Goal: Information Seeking & Learning: Learn about a topic

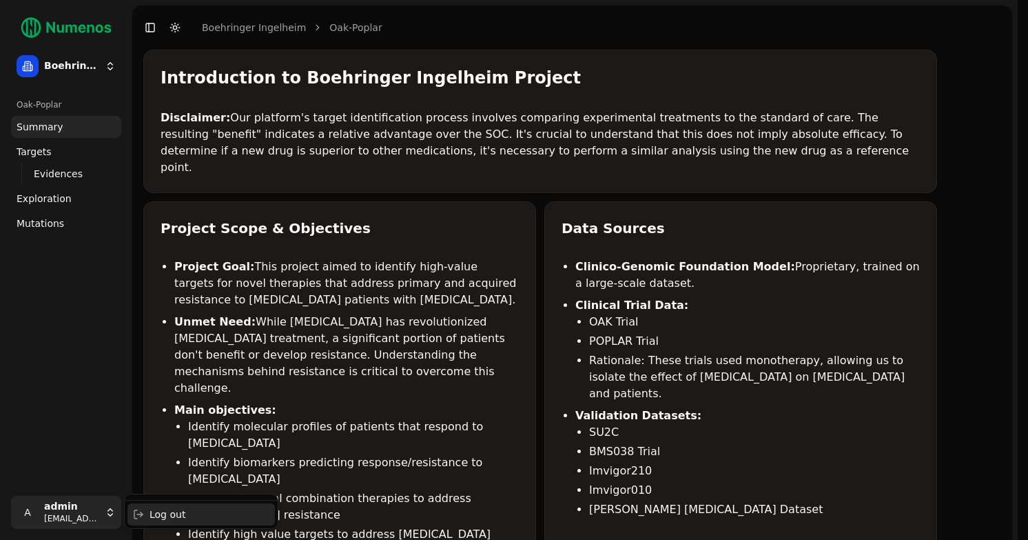
click at [172, 516] on div "Log out" at bounding box center [202, 514] width 148 height 22
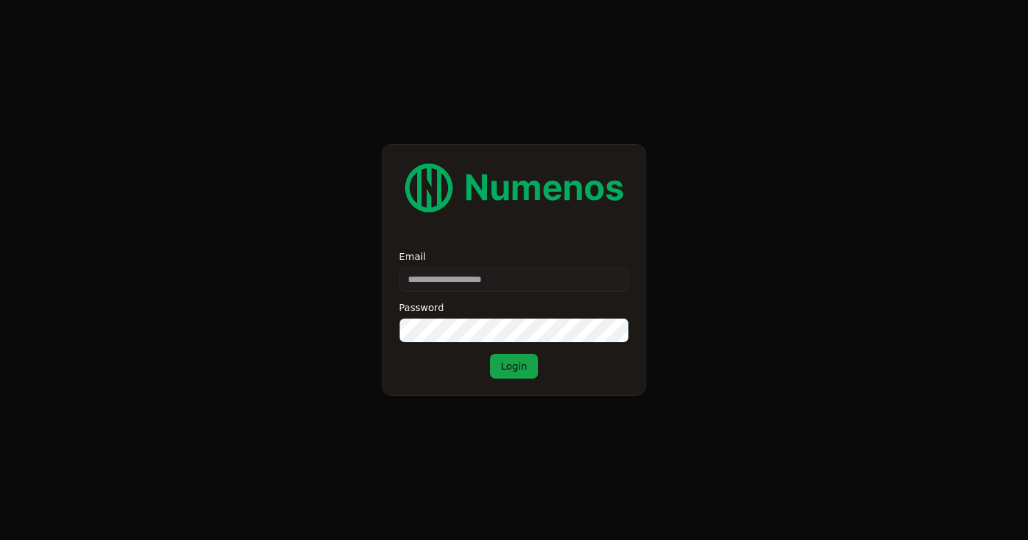
click at [503, 284] on input "Email" at bounding box center [514, 279] width 230 height 25
type input "**********"
click at [516, 363] on button "Login" at bounding box center [514, 366] width 48 height 25
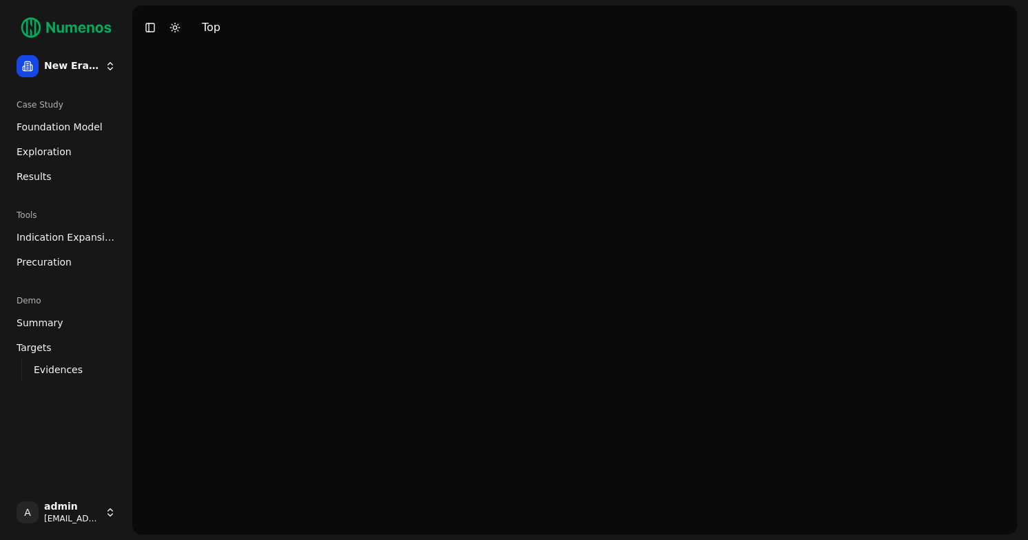
click at [57, 138] on ul "Foundation Model Exploration Results" at bounding box center [66, 152] width 110 height 72
click at [65, 131] on span "Foundation Model" at bounding box center [60, 127] width 86 height 14
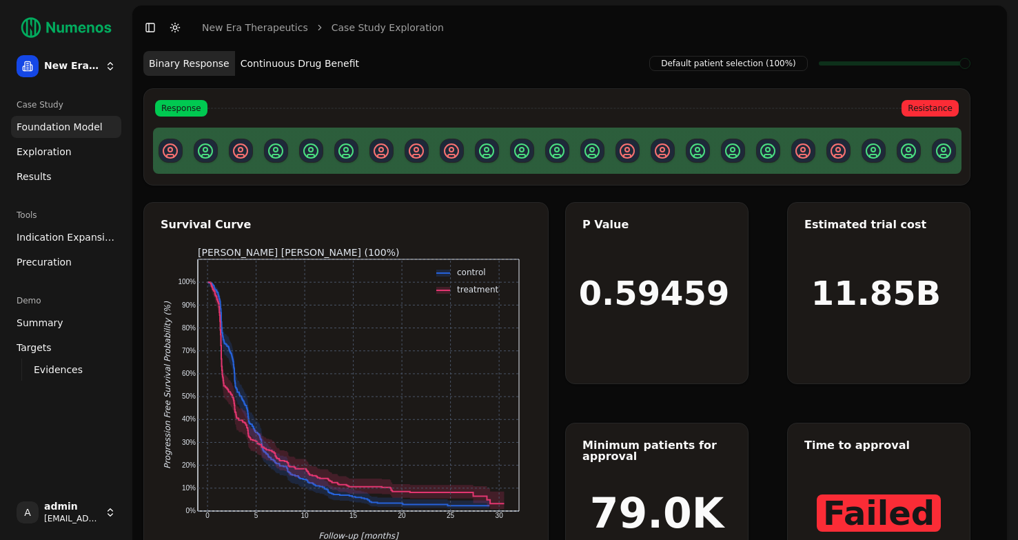
click at [66, 149] on link "Exploration" at bounding box center [66, 152] width 110 height 22
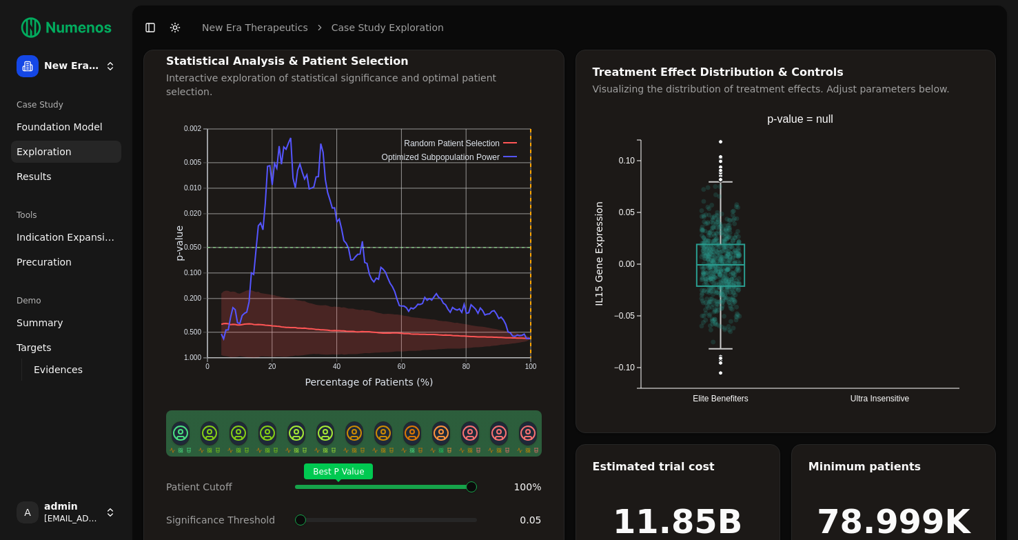
click at [72, 130] on span "Foundation Model" at bounding box center [60, 127] width 86 height 14
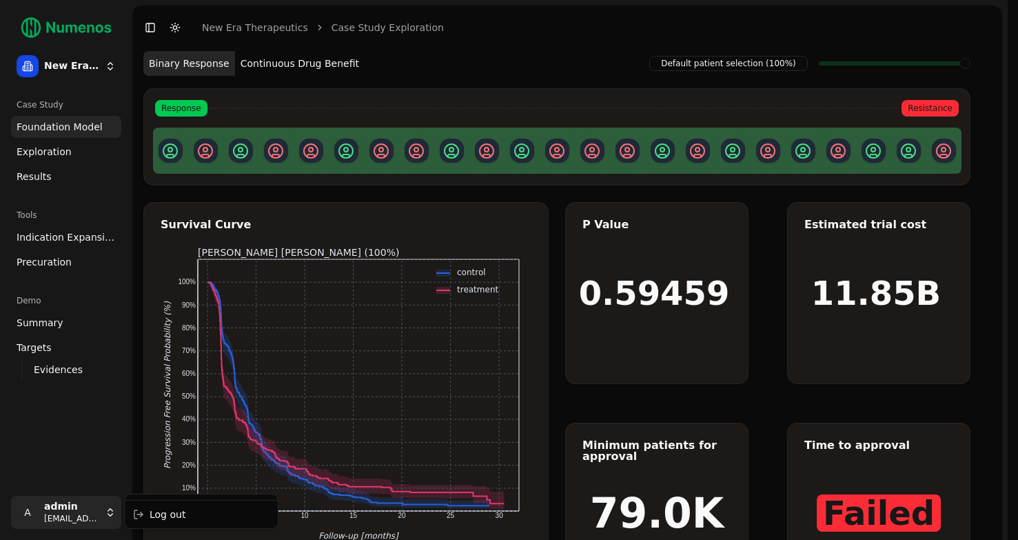
click at [90, 520] on html "New Era Therapeutics Case Study Foundation Model Exploration Results Tools Indi…" at bounding box center [509, 310] width 1018 height 620
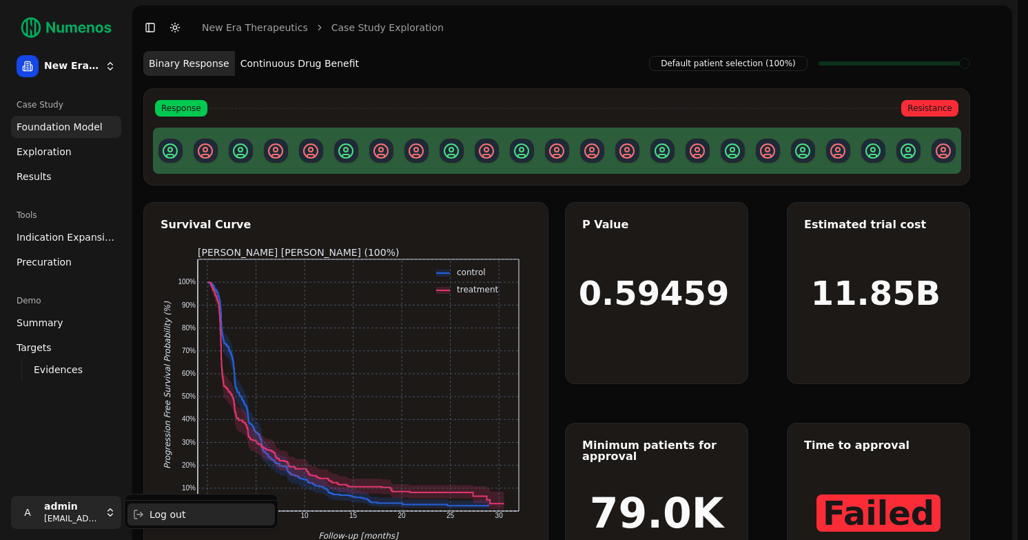
click at [132, 517] on div "Log out" at bounding box center [202, 514] width 148 height 22
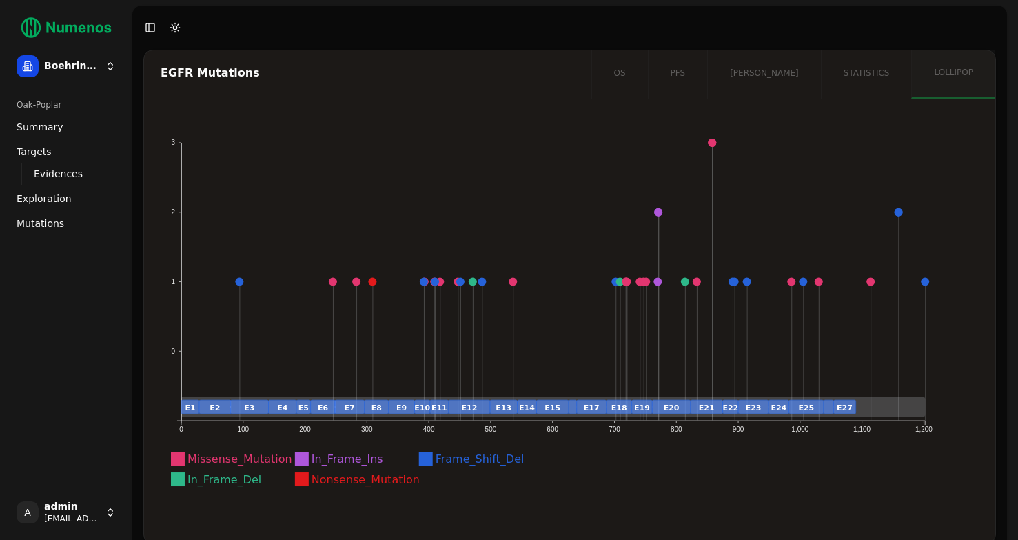
click at [43, 130] on span "Summary" at bounding box center [40, 127] width 47 height 14
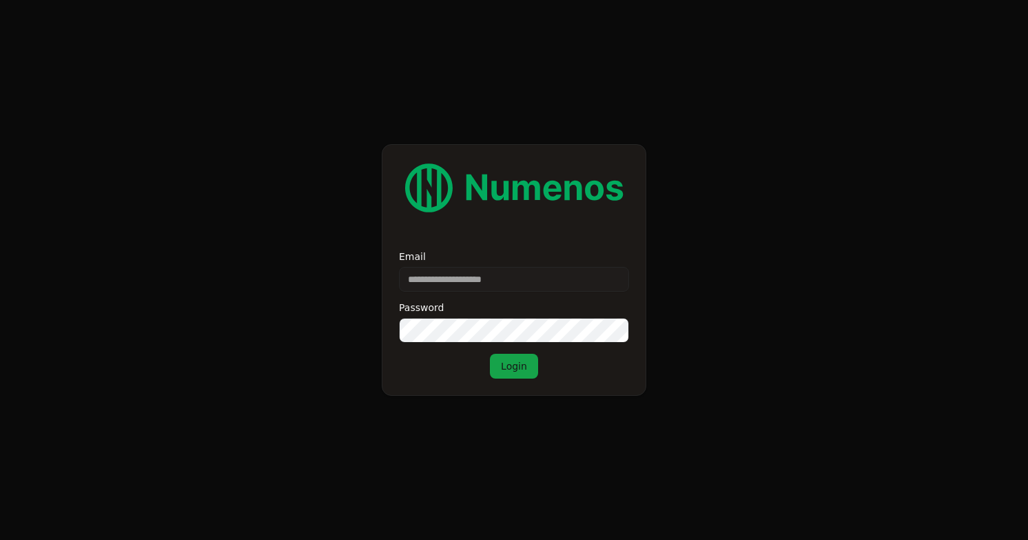
click at [418, 276] on input "Email" at bounding box center [514, 279] width 230 height 25
type input "**********"
click at [513, 366] on button "Login" at bounding box center [514, 366] width 48 height 25
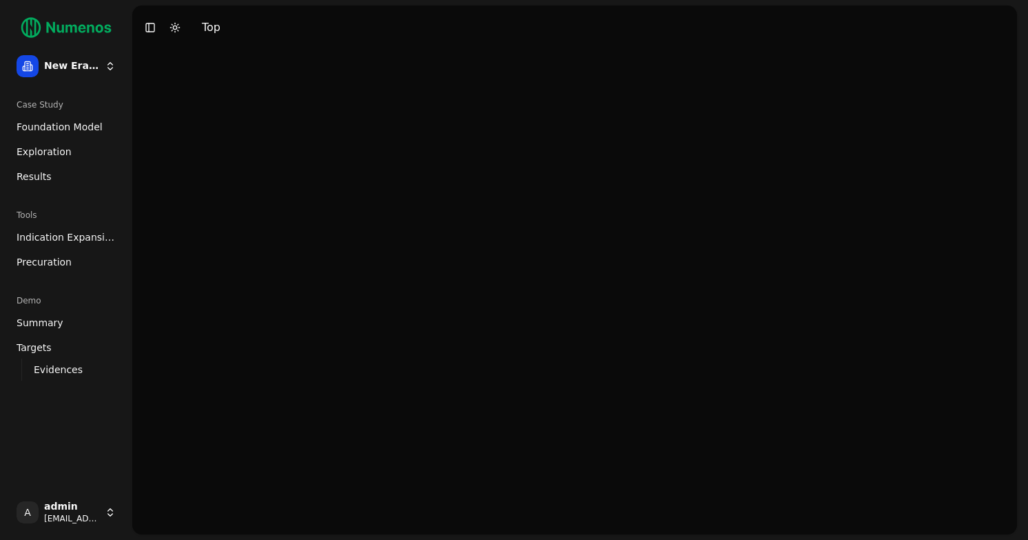
click at [74, 123] on span "Foundation Model" at bounding box center [60, 127] width 86 height 14
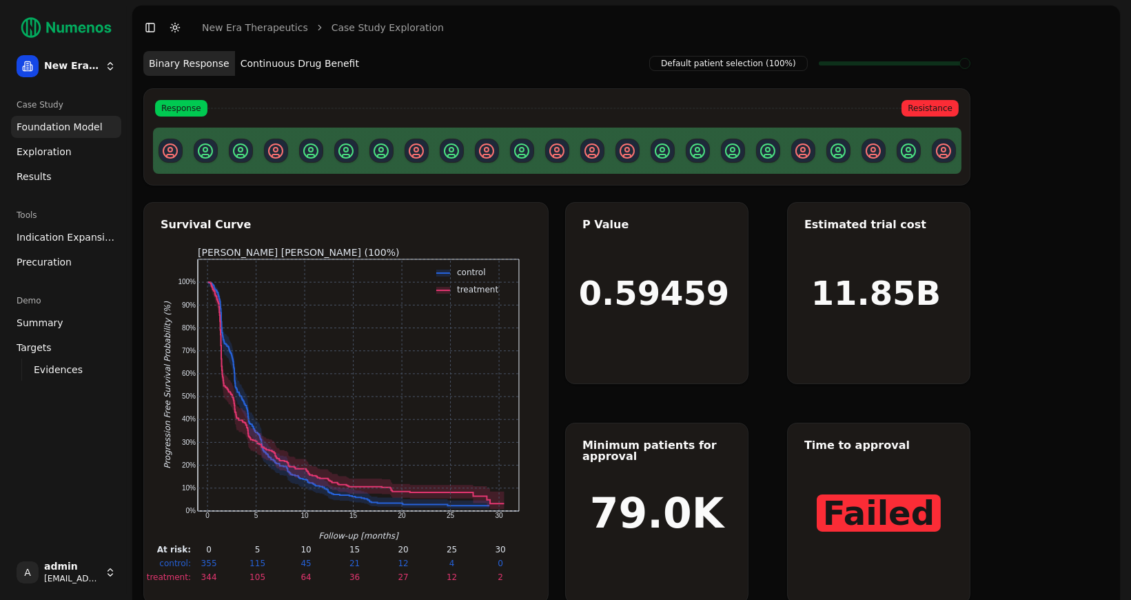
click at [281, 64] on button "Continuous Drug Benefit" at bounding box center [300, 63] width 130 height 25
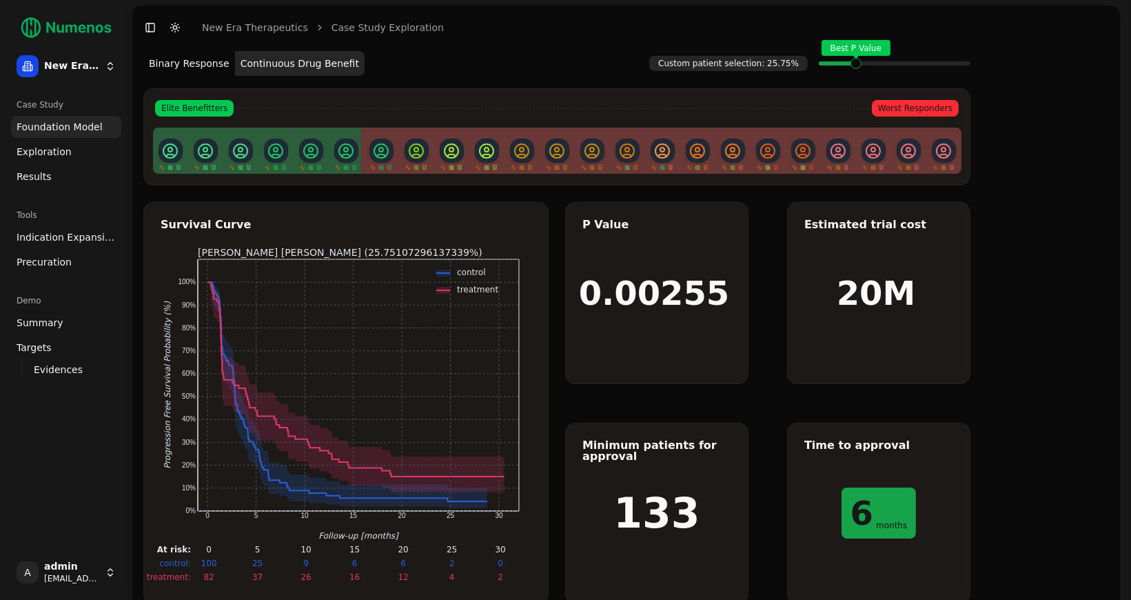
click at [871, 66] on span at bounding box center [871, 64] width 1 height 6
drag, startPoint x: 629, startPoint y: 503, endPoint x: 680, endPoint y: 509, distance: 51.3
click at [680, 509] on h1 "133" at bounding box center [656, 512] width 86 height 41
drag, startPoint x: 849, startPoint y: 509, endPoint x: 900, endPoint y: 509, distance: 51.7
click at [901, 509] on span "6 months" at bounding box center [879, 512] width 75 height 51
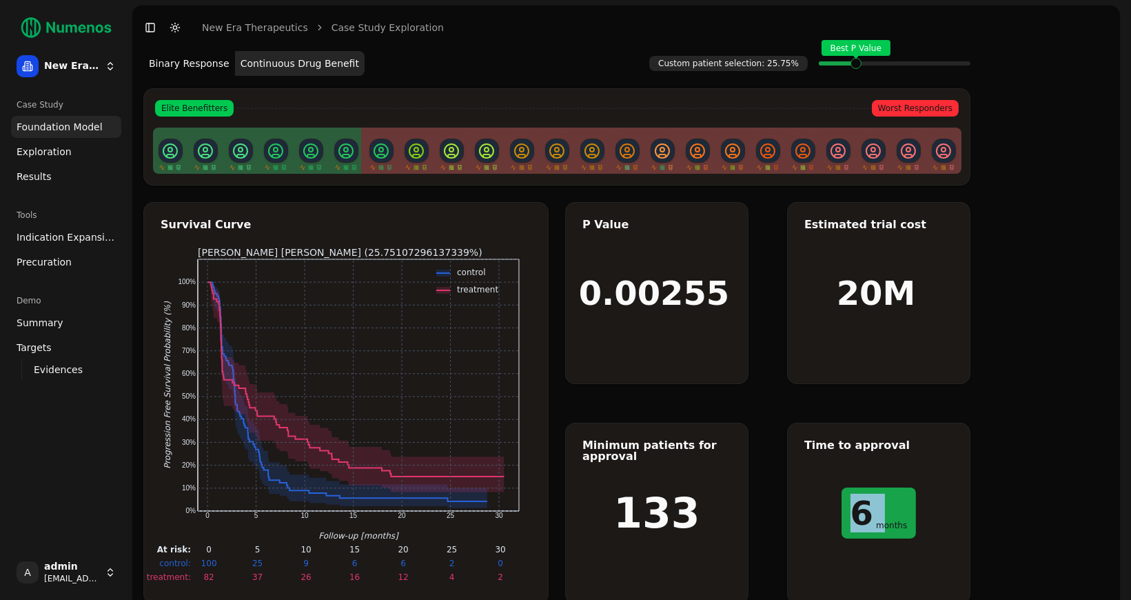
click at [54, 154] on span "Exploration" at bounding box center [44, 152] width 55 height 14
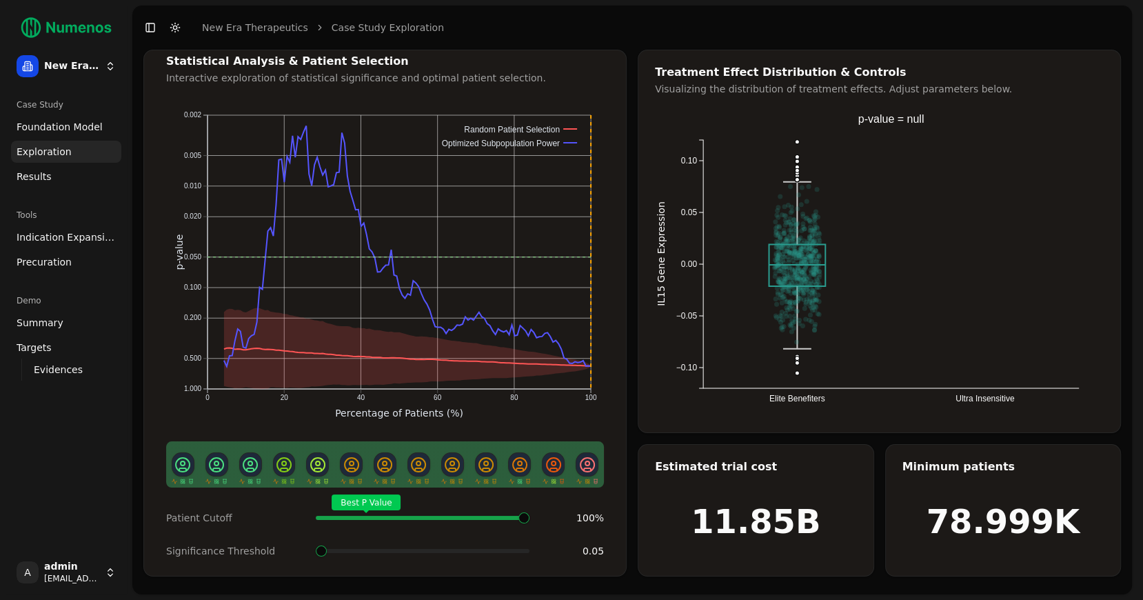
click at [53, 152] on span "Exploration" at bounding box center [44, 152] width 55 height 14
click at [79, 128] on span "Foundation Model" at bounding box center [60, 127] width 86 height 14
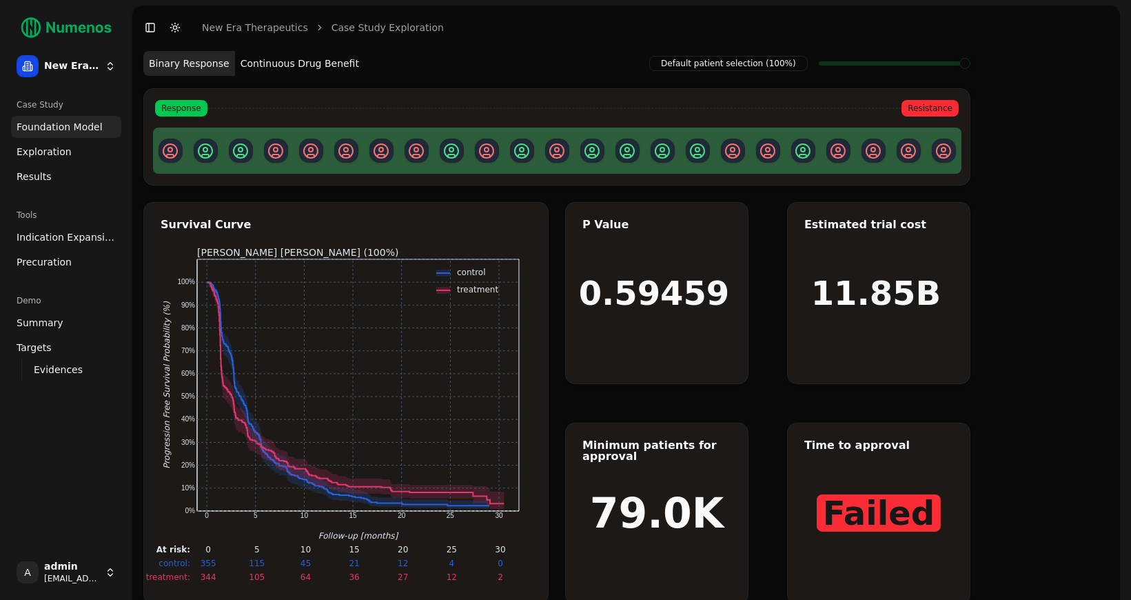
click at [43, 154] on span "Exploration" at bounding box center [44, 152] width 55 height 14
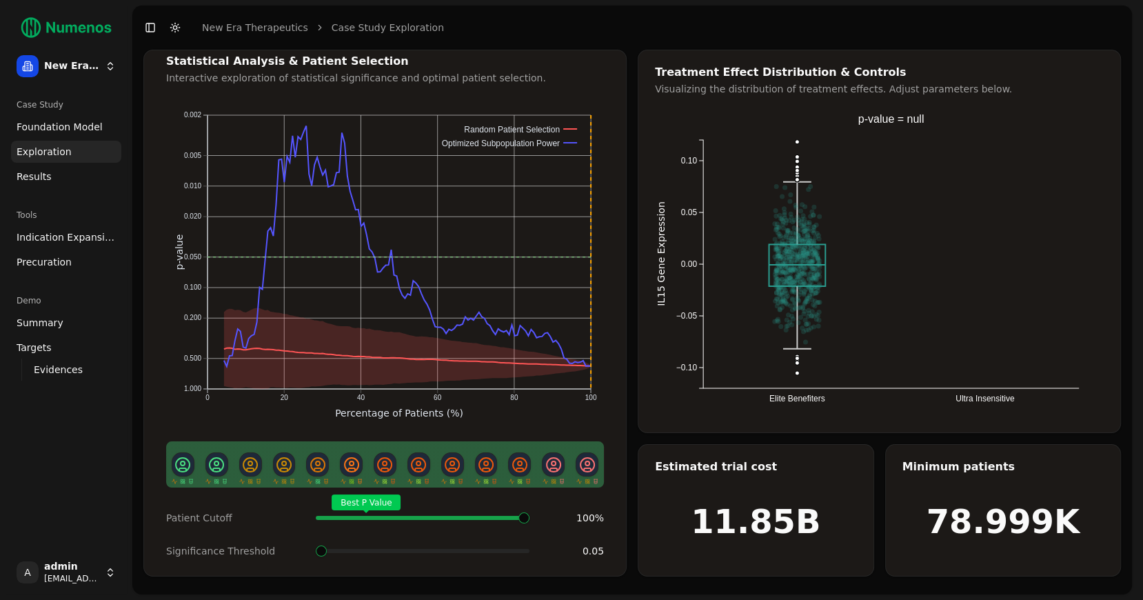
click at [316, 539] on span at bounding box center [321, 550] width 11 height 11
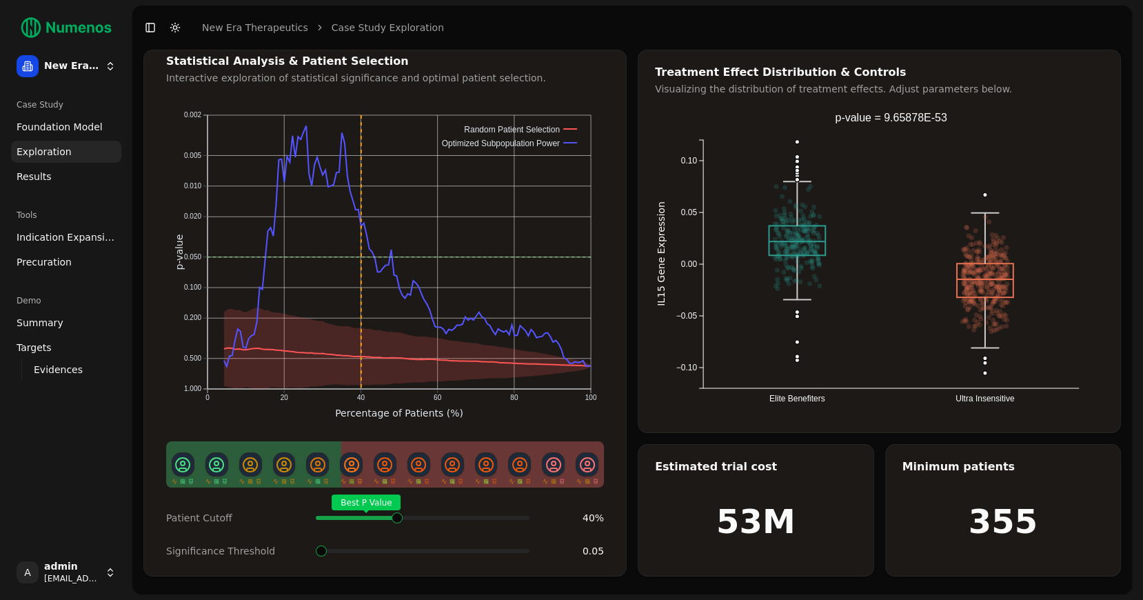
click at [396, 504] on div "Best P Value" at bounding box center [423, 518] width 214 height 28
drag, startPoint x: 716, startPoint y: 519, endPoint x: 821, endPoint y: 519, distance: 104.8
click at [821, 519] on div "53M" at bounding box center [755, 510] width 235 height 131
click at [1017, 511] on h1 "355" at bounding box center [1002, 521] width 69 height 33
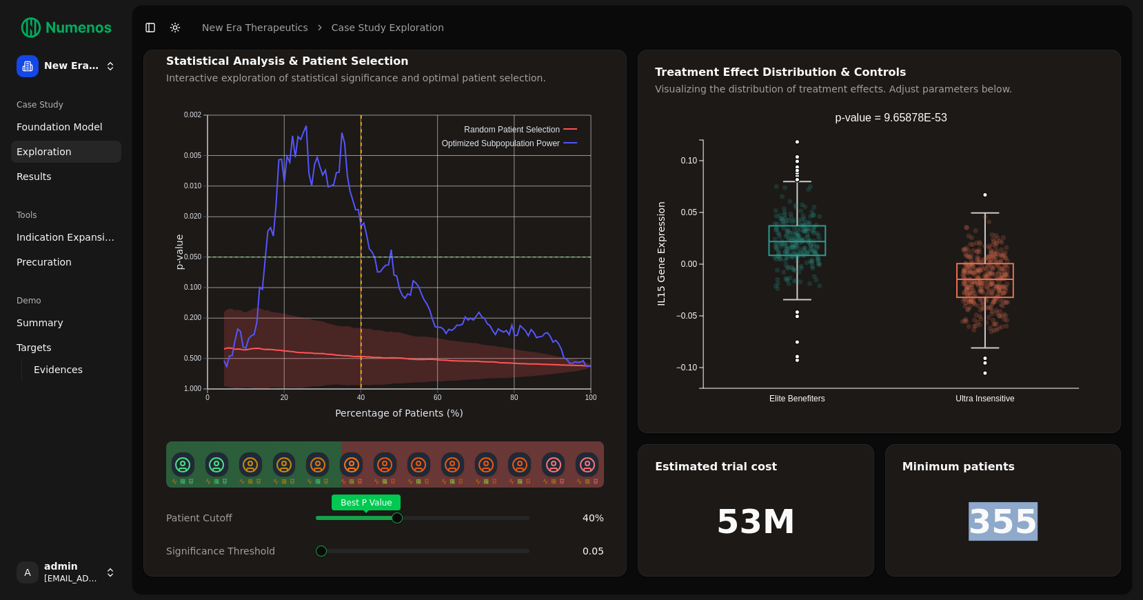
click at [1017, 511] on h1 "355" at bounding box center [1002, 521] width 69 height 33
click at [425, 539] on span at bounding box center [422, 550] width 11 height 11
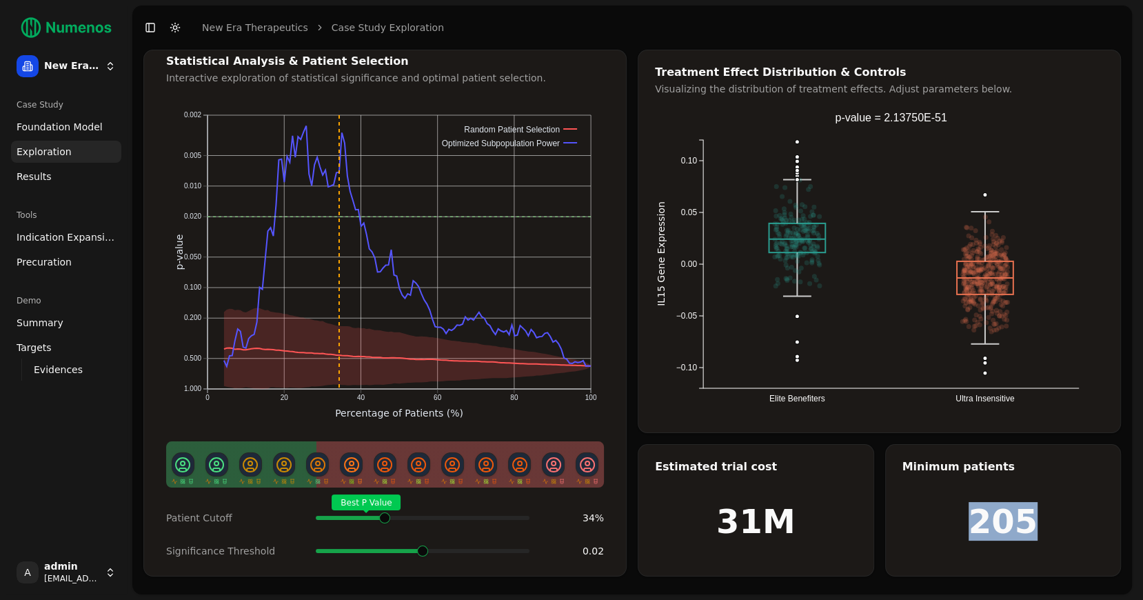
click at [382, 504] on div "Best P Value" at bounding box center [423, 518] width 214 height 28
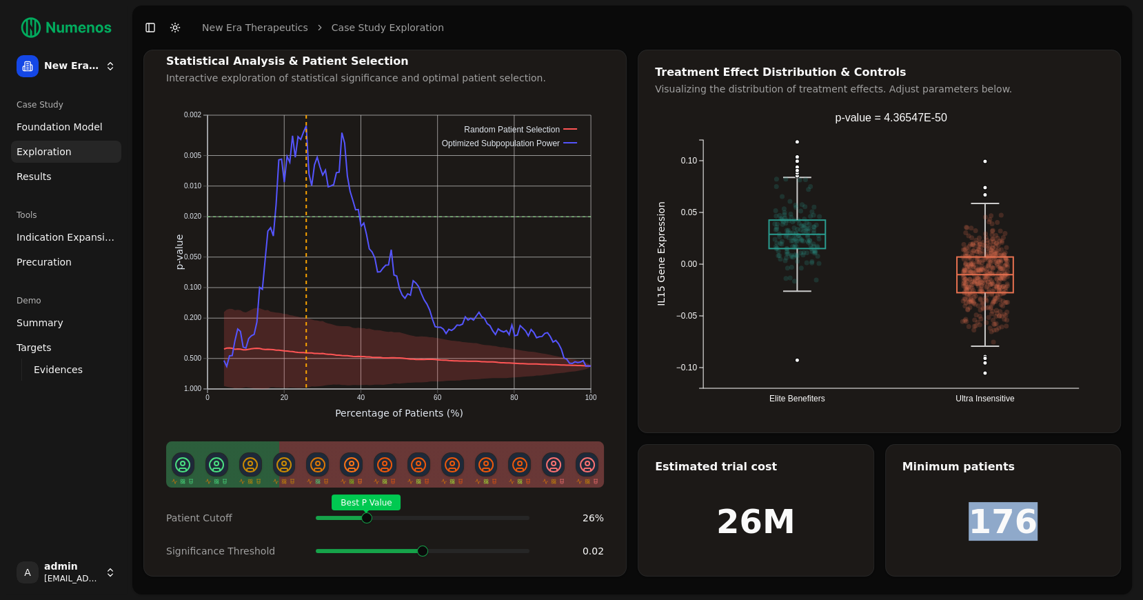
click at [364, 519] on div "Best P Value" at bounding box center [423, 518] width 214 height 28
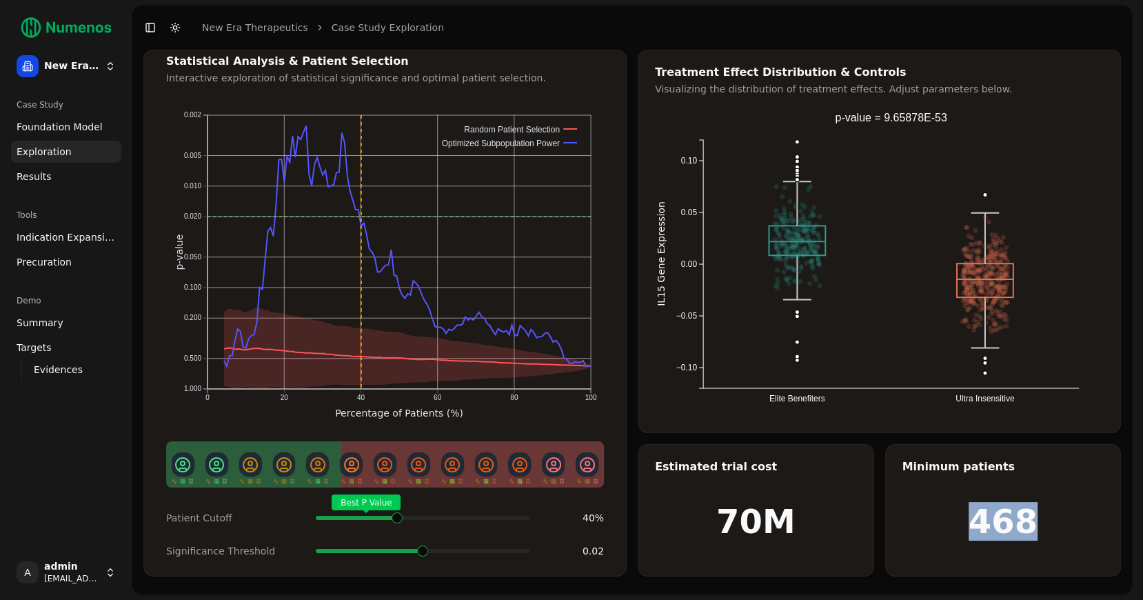
click at [395, 510] on span "Best P Value" at bounding box center [366, 502] width 69 height 16
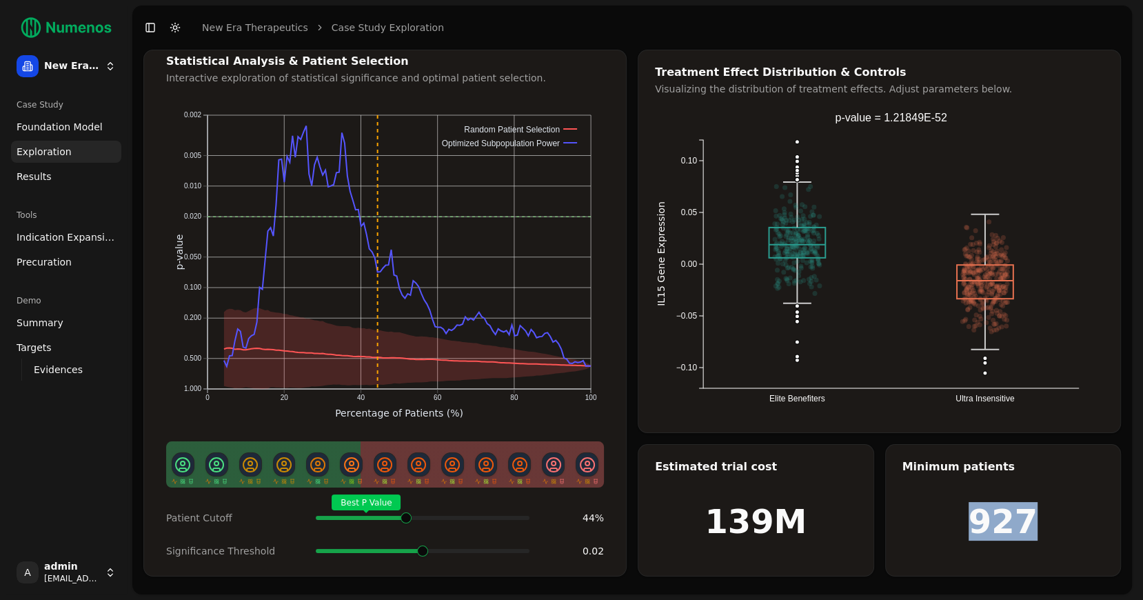
click at [396, 516] on span at bounding box center [394, 518] width 1 height 6
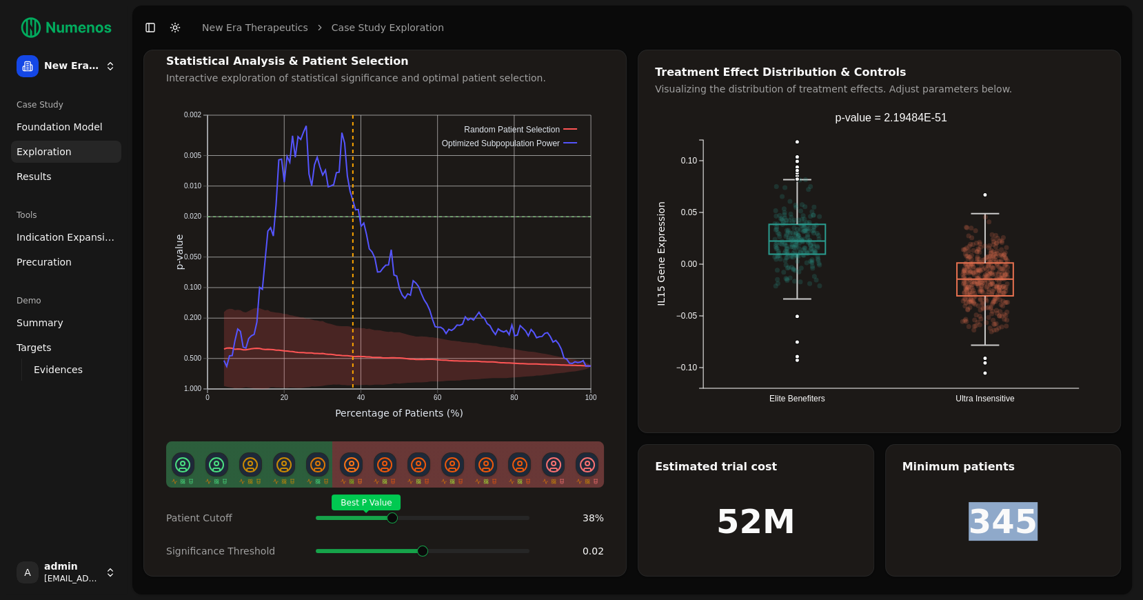
click at [405, 515] on span at bounding box center [405, 518] width 1 height 6
click at [63, 230] on span "Indication Expansion" at bounding box center [66, 237] width 99 height 14
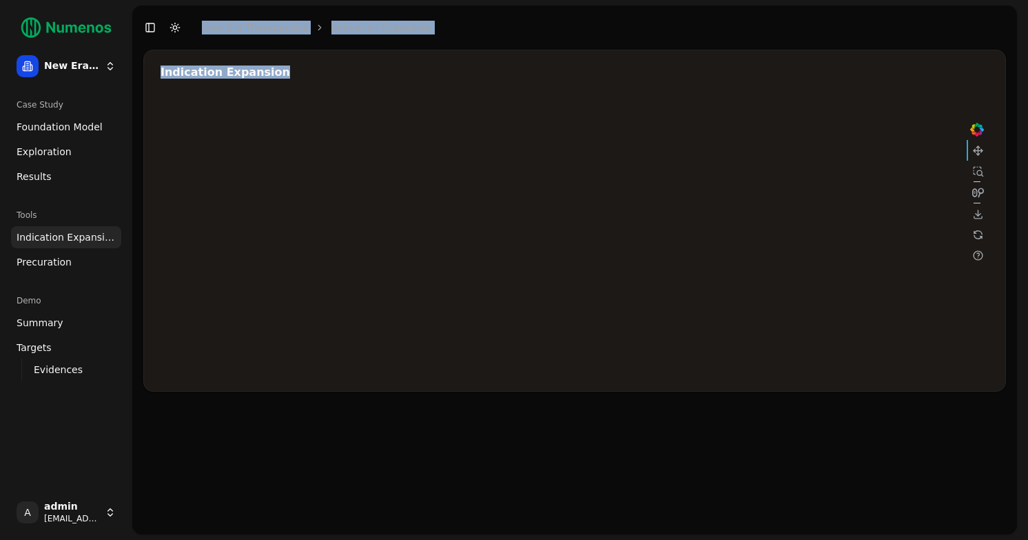
click at [845, 179] on div at bounding box center [574, 237] width 827 height 276
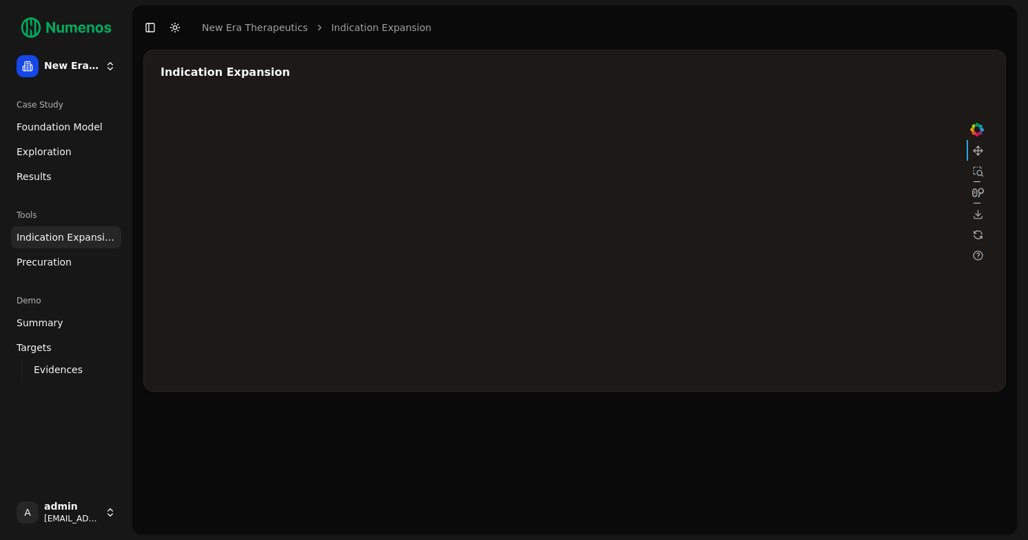
click at [733, 205] on div at bounding box center [574, 237] width 827 height 276
click at [735, 220] on div at bounding box center [574, 237] width 827 height 276
click at [722, 207] on div at bounding box center [574, 237] width 827 height 276
click at [738, 217] on div at bounding box center [574, 237] width 827 height 276
click at [835, 175] on div at bounding box center [574, 237] width 827 height 276
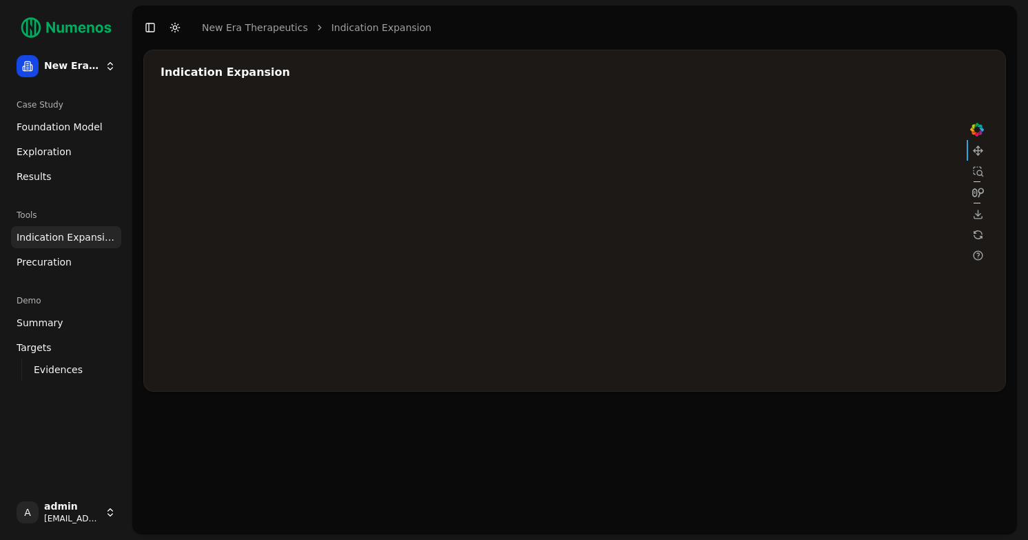
click at [666, 236] on div at bounding box center [574, 237] width 827 height 276
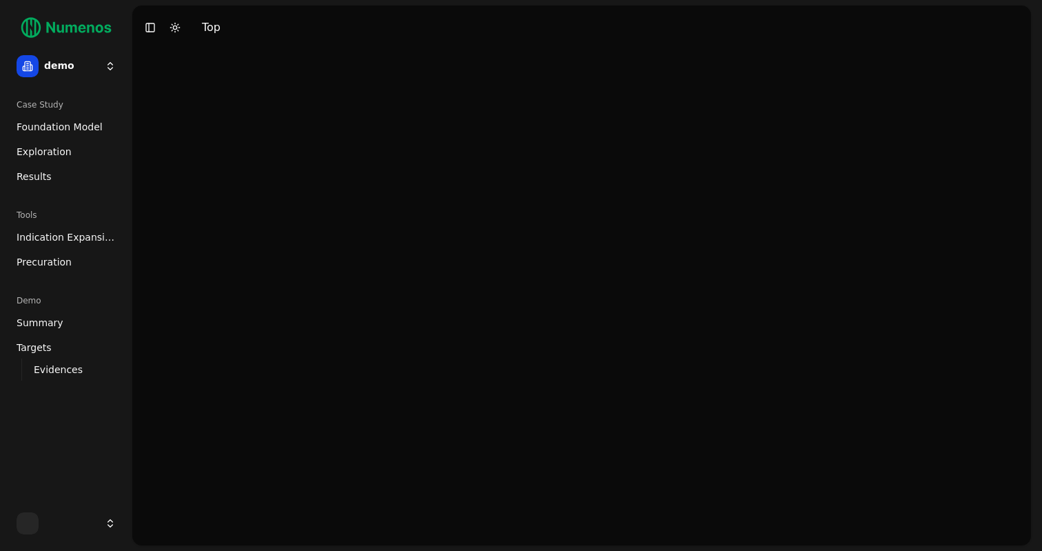
click at [61, 123] on span "Foundation Model" at bounding box center [60, 127] width 86 height 14
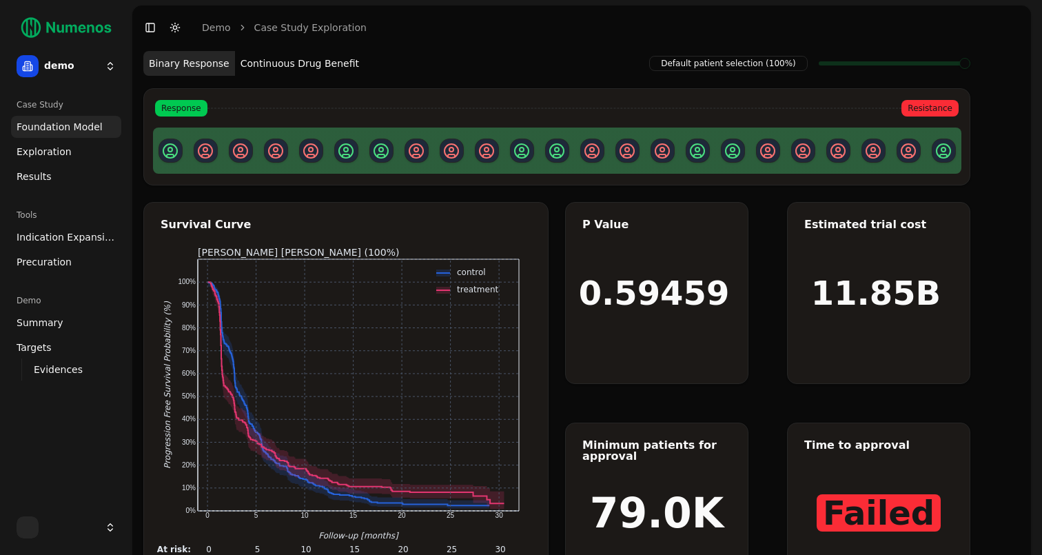
click at [79, 528] on html "demo Case Study Foundation Model Exploration Results Tools Indication Expansion…" at bounding box center [521, 310] width 1042 height 620
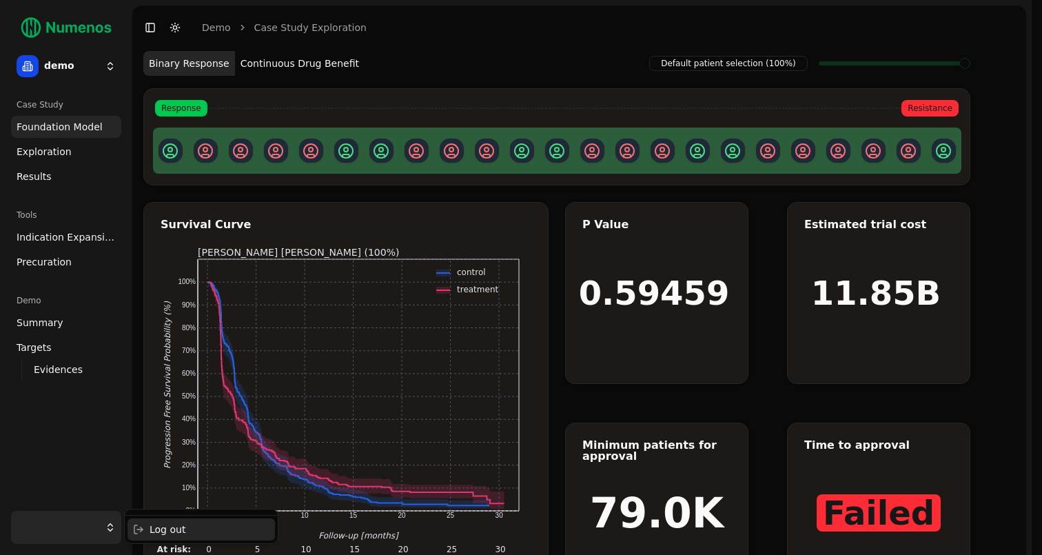
click at [172, 529] on div "Log out" at bounding box center [202, 529] width 148 height 22
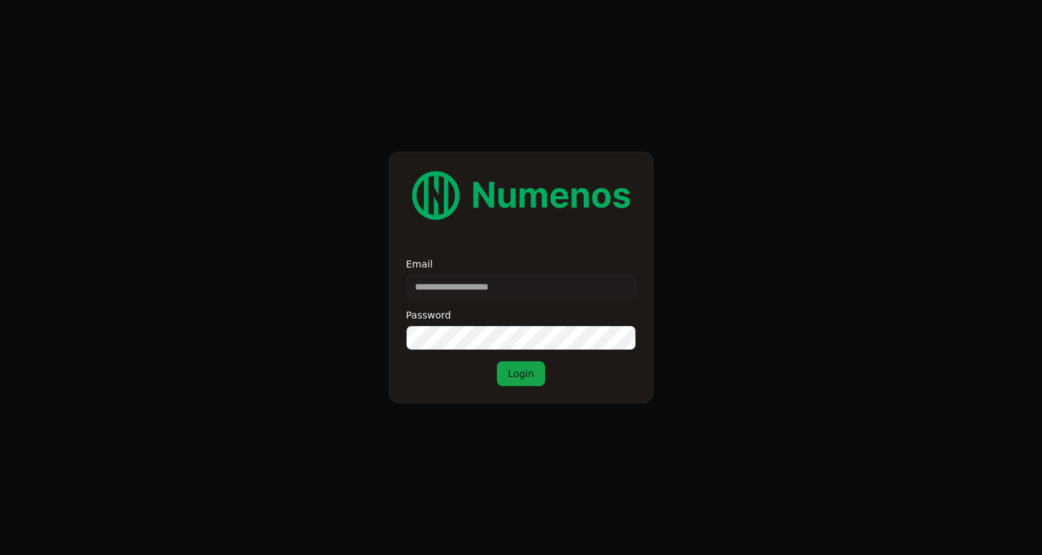
click at [466, 283] on input "Email" at bounding box center [521, 286] width 230 height 25
click at [331, 247] on form "Email Password Login" at bounding box center [521, 277] width 1042 height 555
click at [486, 284] on input "Email" at bounding box center [521, 286] width 230 height 25
type input "**********"
click at [522, 372] on button "Login" at bounding box center [521, 373] width 48 height 25
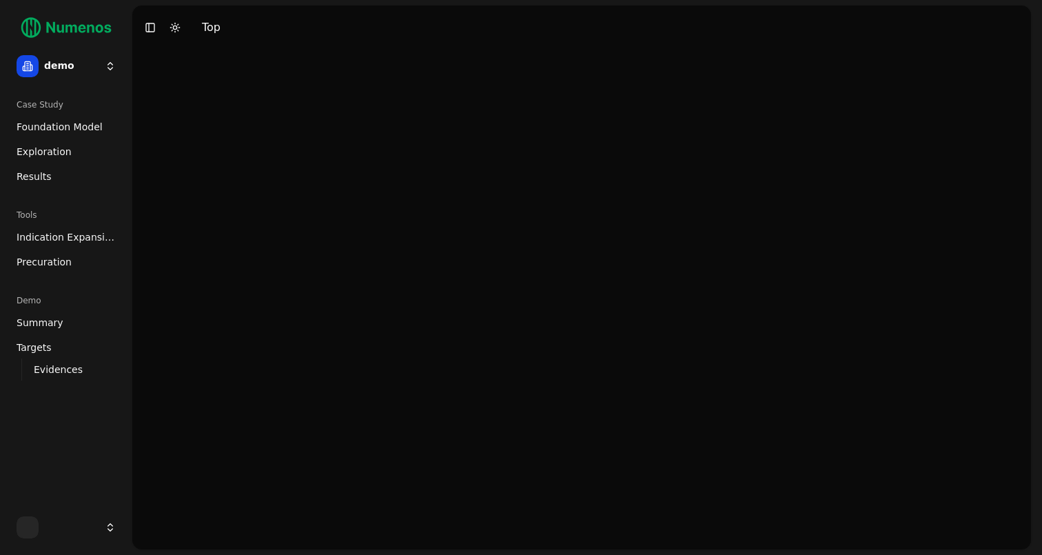
click at [60, 124] on span "Foundation Model" at bounding box center [60, 127] width 86 height 14
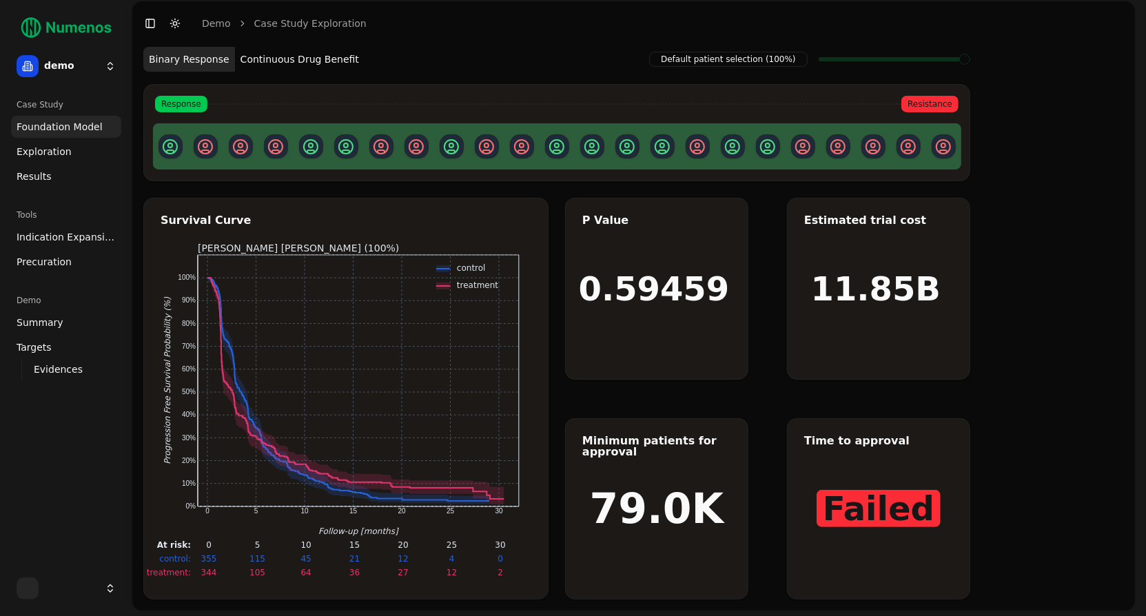
scroll to position [2, 0]
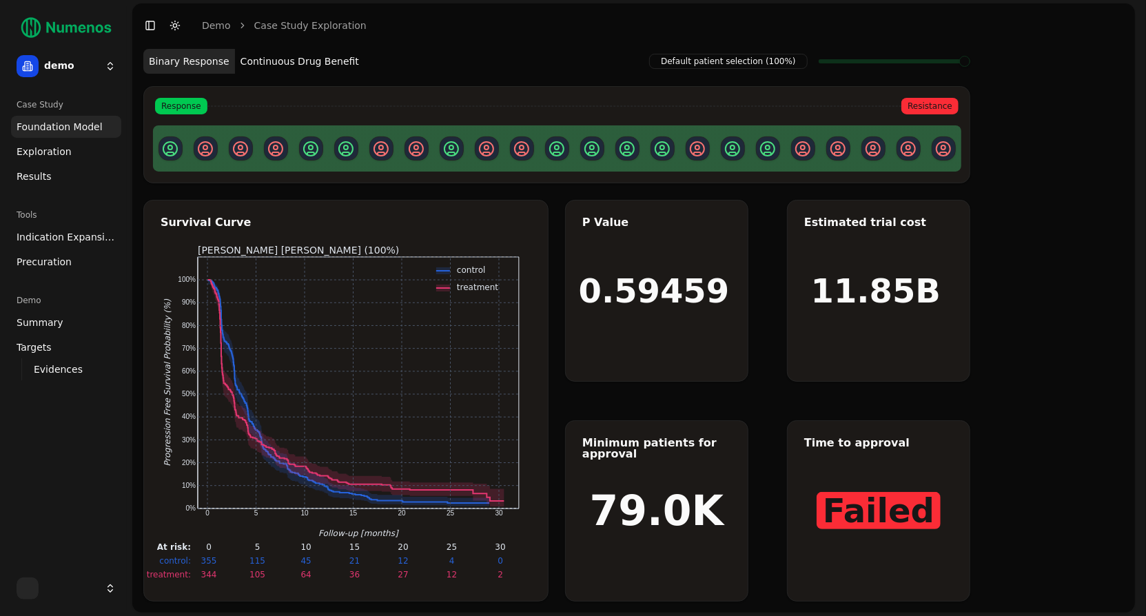
click at [324, 64] on button "Continuous Drug Benefit" at bounding box center [300, 61] width 130 height 25
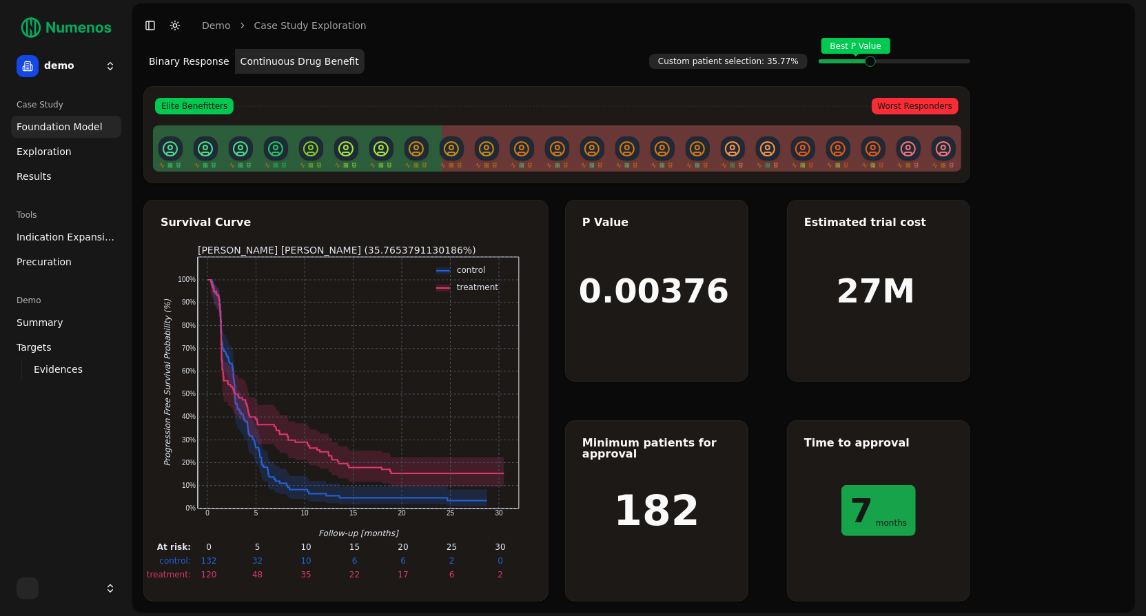
click at [63, 236] on span "Indication Expansion" at bounding box center [66, 237] width 99 height 14
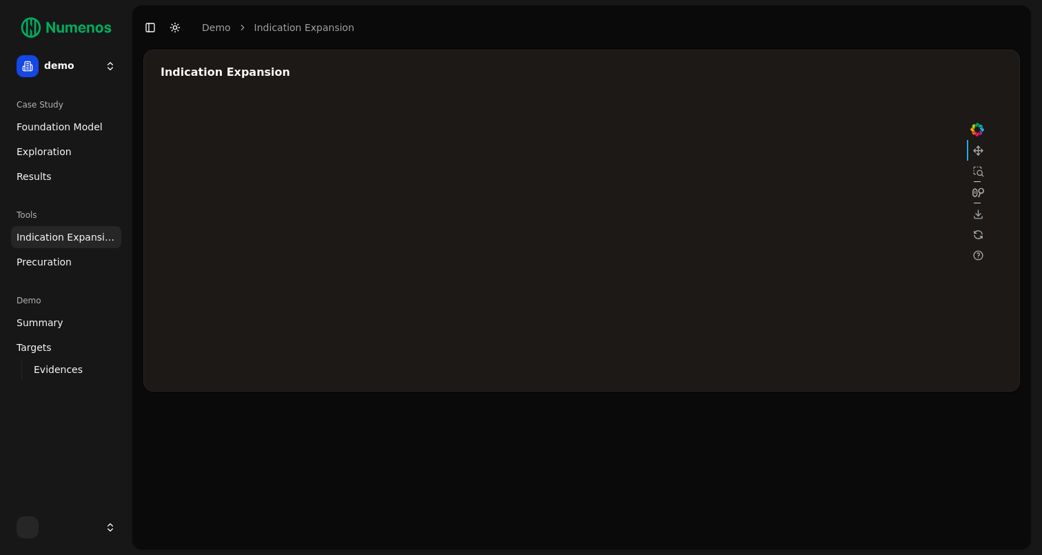
click at [846, 178] on div at bounding box center [574, 237] width 827 height 276
click at [725, 221] on div at bounding box center [574, 237] width 827 height 276
click at [732, 205] on div at bounding box center [574, 237] width 827 height 276
click at [737, 203] on div at bounding box center [574, 237] width 827 height 276
click at [731, 216] on div at bounding box center [574, 237] width 827 height 276
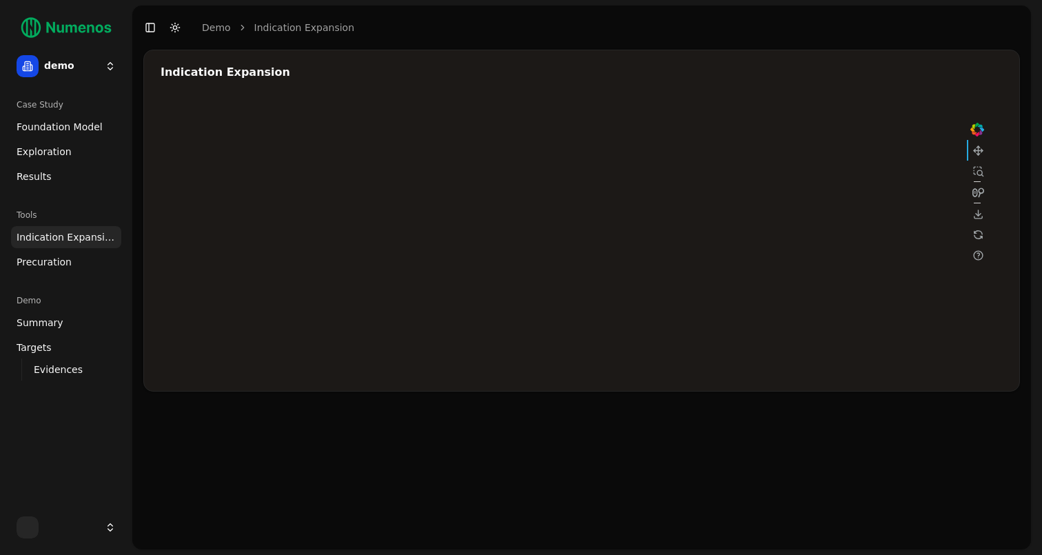
click at [841, 174] on div at bounding box center [574, 237] width 827 height 276
click at [666, 232] on div at bounding box center [574, 237] width 827 height 276
